Goal: Use online tool/utility: Utilize a website feature to perform a specific function

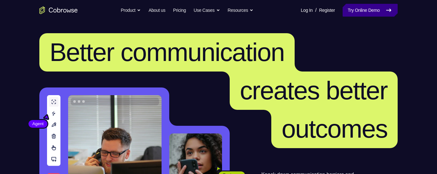
click at [360, 6] on link "Try Online Demo" at bounding box center [369, 10] width 55 height 13
click at [360, 11] on link "Try Online Demo" at bounding box center [369, 10] width 55 height 13
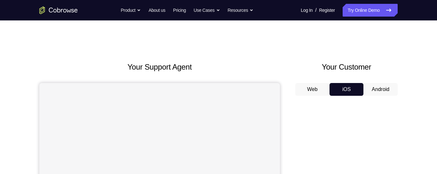
click at [379, 92] on button "Android" at bounding box center [380, 89] width 34 height 13
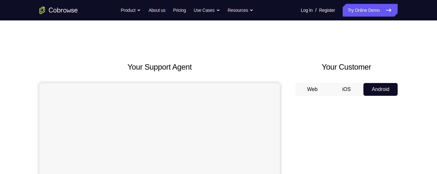
click at [347, 90] on button "iOS" at bounding box center [346, 89] width 34 height 13
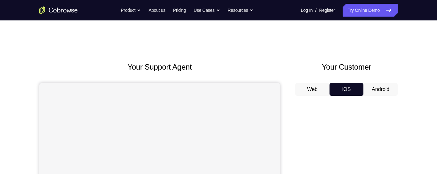
click at [308, 93] on button "Web" at bounding box center [312, 89] width 34 height 13
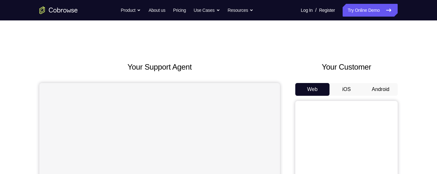
click at [349, 89] on button "iOS" at bounding box center [346, 89] width 34 height 13
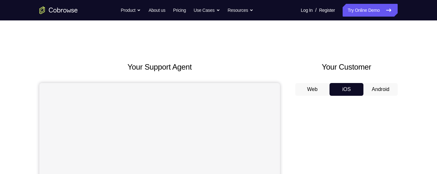
click at [382, 90] on button "Android" at bounding box center [380, 89] width 34 height 13
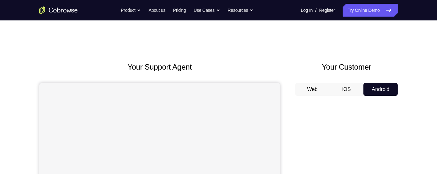
click at [355, 94] on button "iOS" at bounding box center [346, 89] width 34 height 13
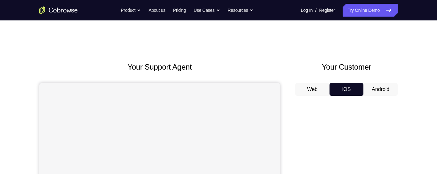
click at [325, 90] on button "Web" at bounding box center [312, 89] width 34 height 13
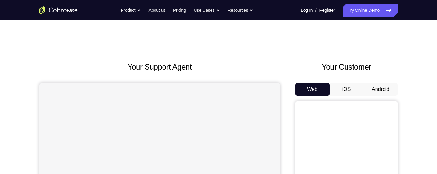
click at [350, 85] on button "iOS" at bounding box center [346, 89] width 34 height 13
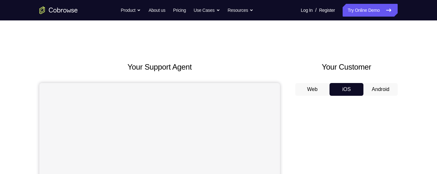
click at [384, 85] on button "Android" at bounding box center [380, 89] width 34 height 13
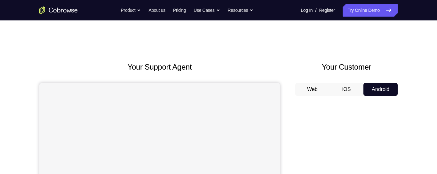
click at [350, 88] on button "iOS" at bounding box center [346, 89] width 34 height 13
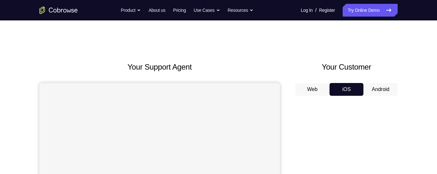
click at [315, 90] on button "Web" at bounding box center [312, 89] width 34 height 13
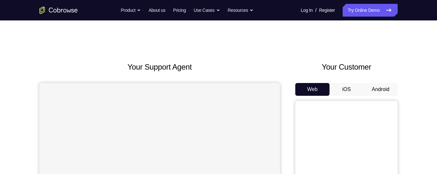
click at [345, 87] on button "iOS" at bounding box center [346, 89] width 34 height 13
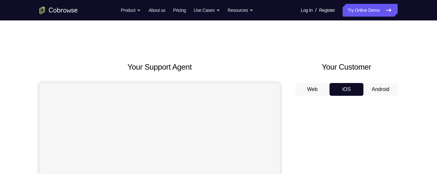
click at [380, 88] on button "Android" at bounding box center [380, 89] width 34 height 13
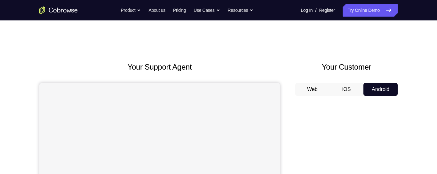
click at [348, 85] on button "iOS" at bounding box center [346, 89] width 34 height 13
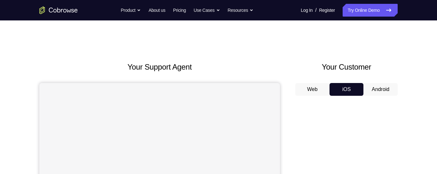
click at [315, 88] on button "Web" at bounding box center [312, 89] width 34 height 13
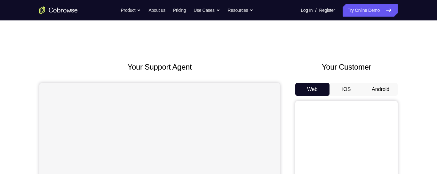
click at [351, 88] on button "iOS" at bounding box center [346, 89] width 34 height 13
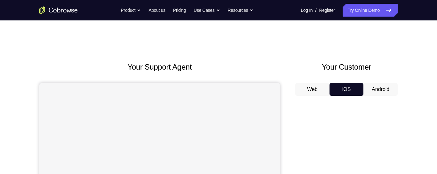
click at [377, 84] on button "Android" at bounding box center [380, 89] width 34 height 13
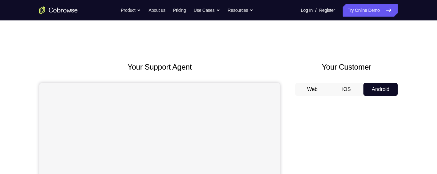
click at [344, 88] on button "iOS" at bounding box center [346, 89] width 34 height 13
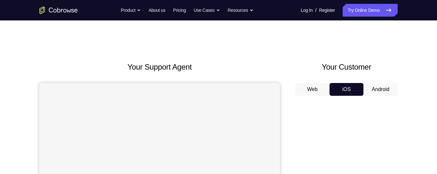
click at [317, 91] on button "Web" at bounding box center [312, 89] width 34 height 13
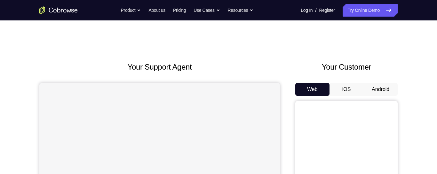
click at [346, 88] on button "iOS" at bounding box center [346, 89] width 34 height 13
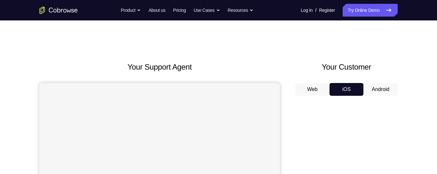
click at [387, 85] on button "Android" at bounding box center [380, 89] width 34 height 13
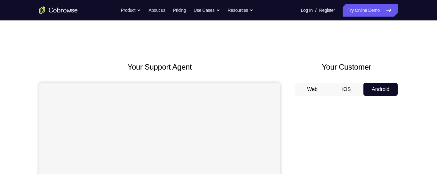
click at [349, 88] on button "iOS" at bounding box center [346, 89] width 34 height 13
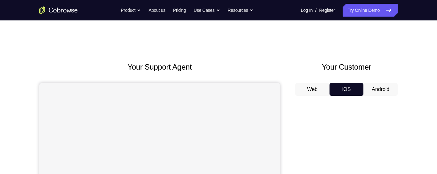
click at [317, 89] on button "Web" at bounding box center [312, 89] width 34 height 13
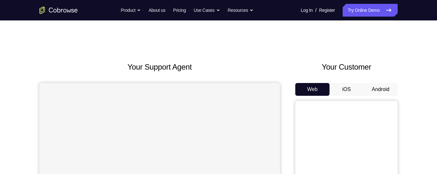
click at [346, 91] on button "iOS" at bounding box center [346, 89] width 34 height 13
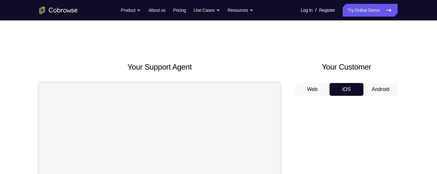
click at [382, 89] on button "Android" at bounding box center [380, 89] width 34 height 13
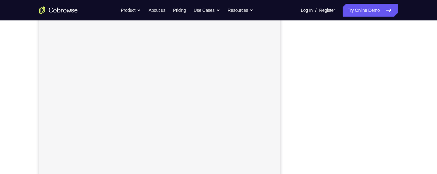
scroll to position [93, 0]
